Goal: Find specific page/section: Find specific page/section

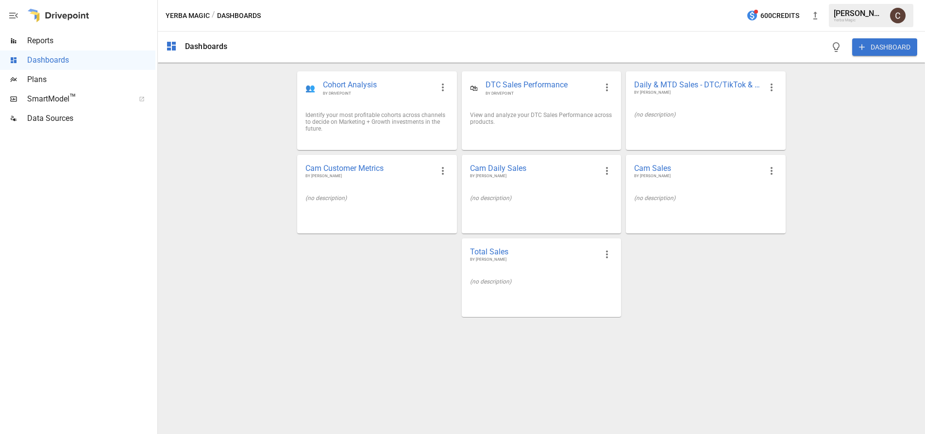
click at [39, 45] on span "Reports" at bounding box center [91, 41] width 128 height 12
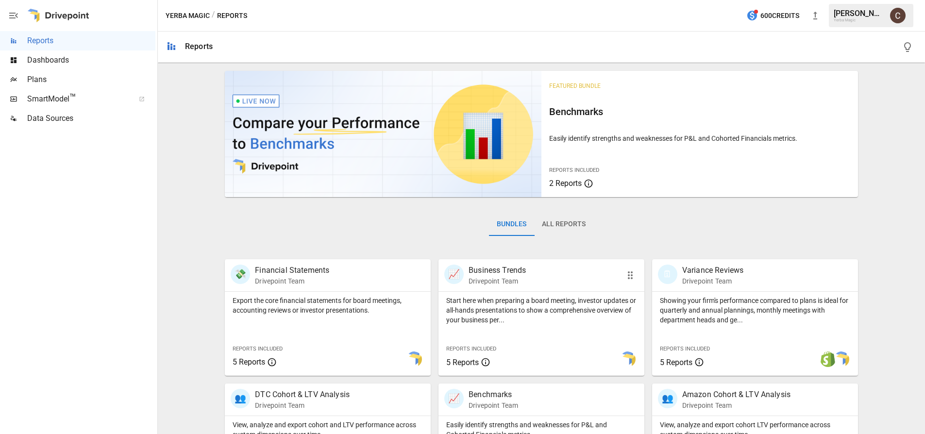
click at [512, 305] on p "Start here when preparing a board meeting, investor updates or all-hands presen…" at bounding box center [541, 310] width 190 height 29
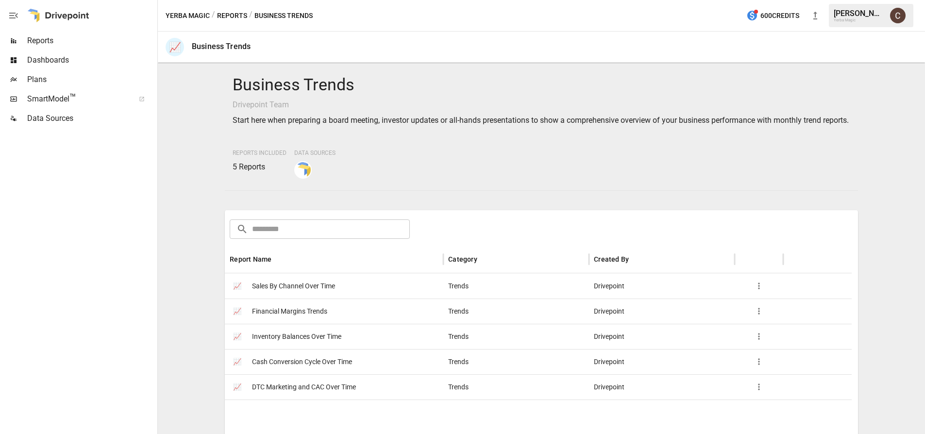
click at [280, 293] on span "Sales By Channel Over Time" at bounding box center [293, 286] width 83 height 25
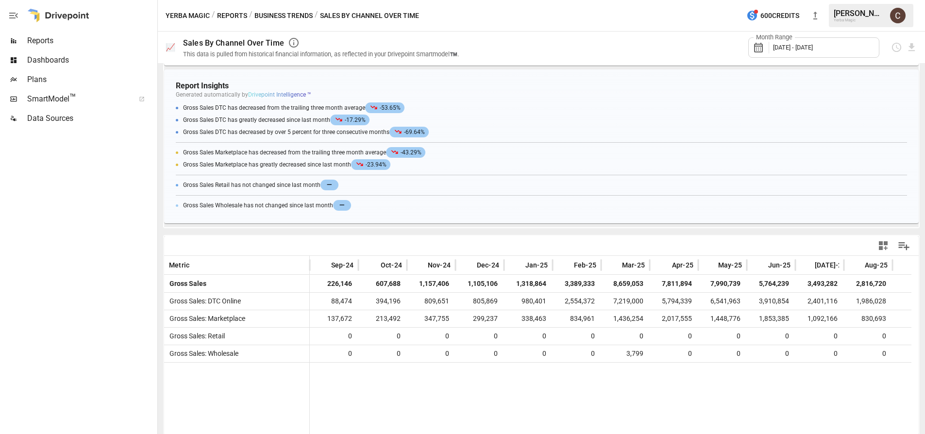
scroll to position [155, 0]
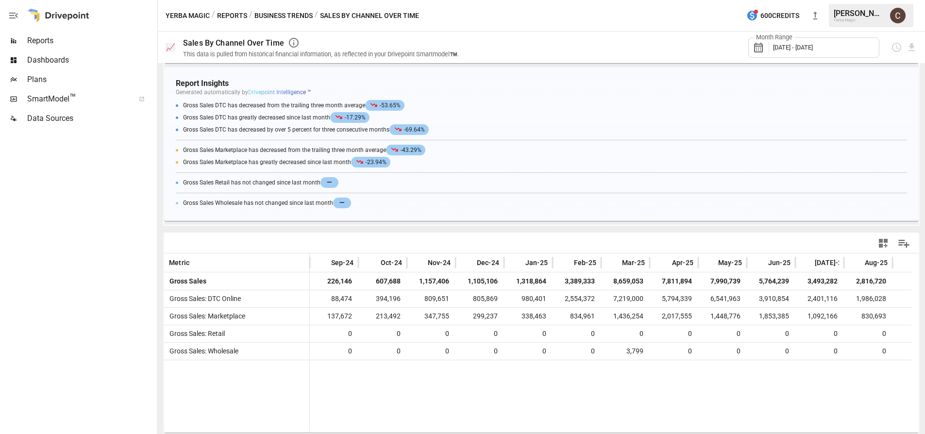
click at [48, 36] on span "Reports" at bounding box center [91, 41] width 128 height 12
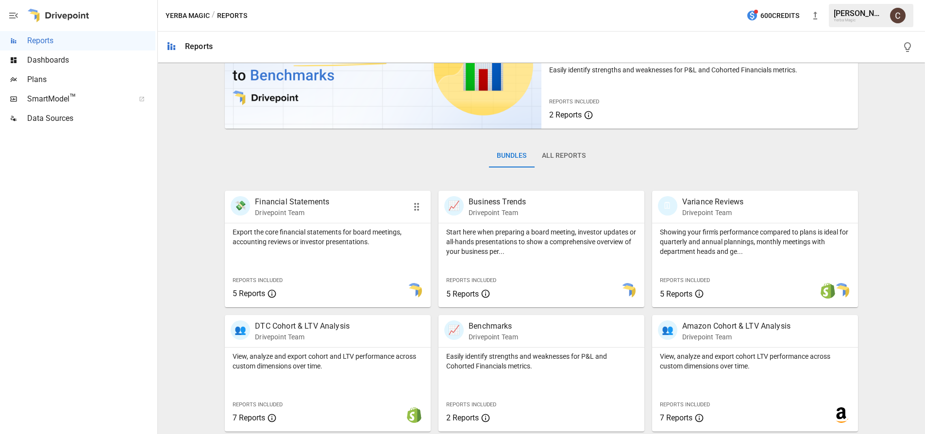
scroll to position [68, 0]
click at [890, 89] on div "Featured Bundle Benchmarks Easily identify strengths and weaknesses for P&L and…" at bounding box center [541, 277] width 759 height 557
